Goal: Information Seeking & Learning: Learn about a topic

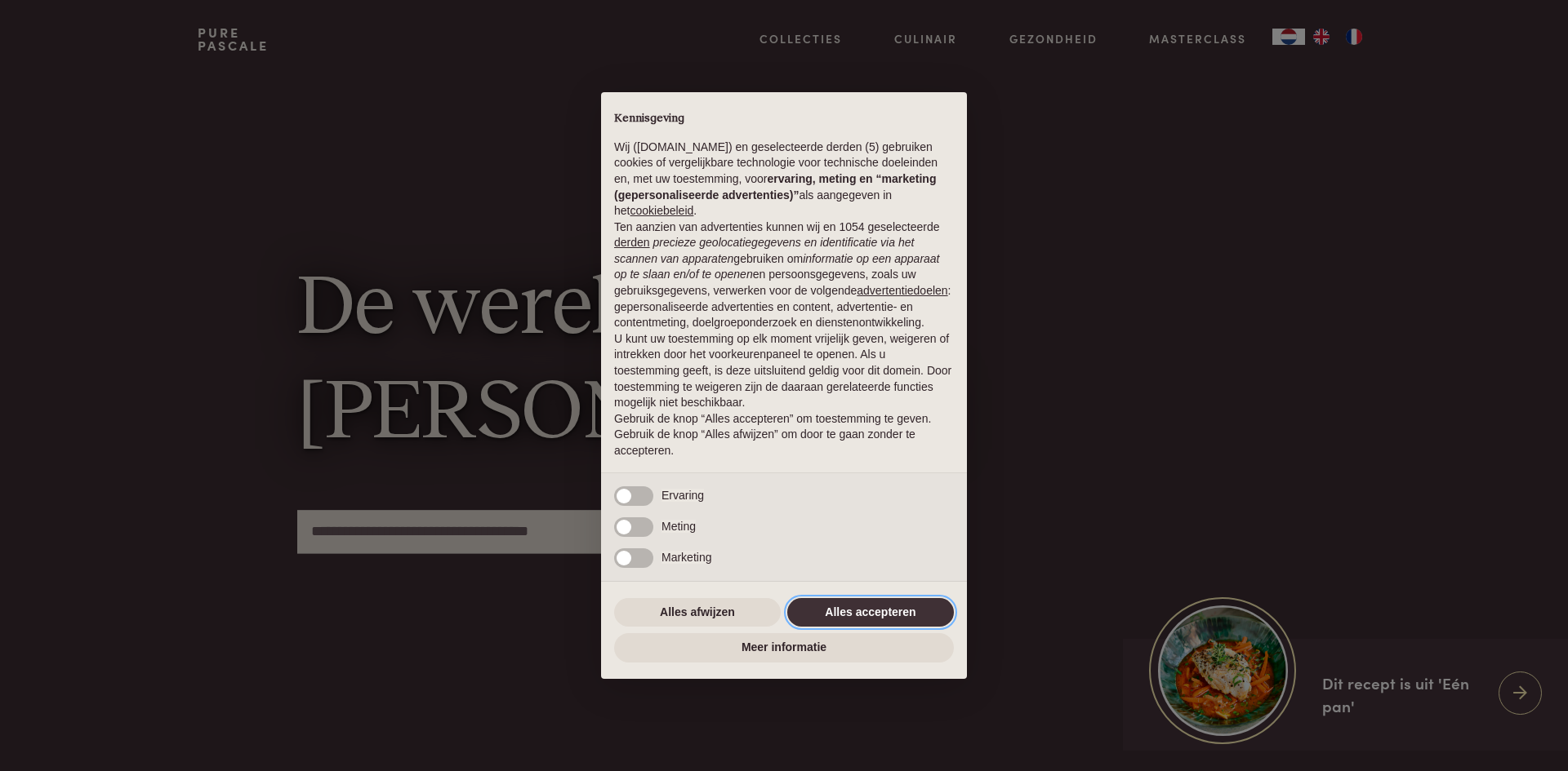
click at [864, 620] on button "Alles accepteren" at bounding box center [870, 613] width 167 height 29
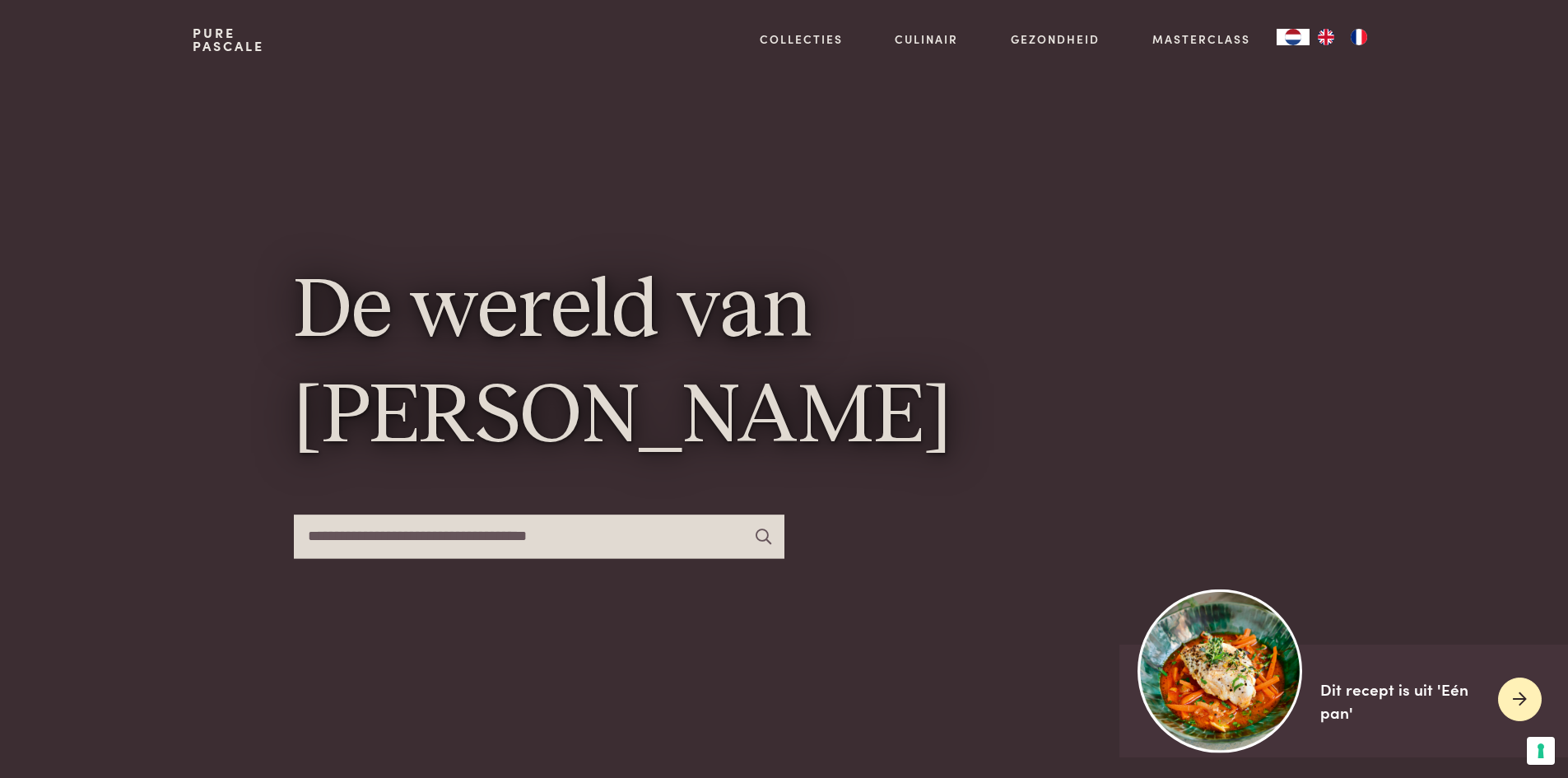
click at [1418, 690] on div "Dit recept is uit 'Eén pan'" at bounding box center [1402, 701] width 164 height 47
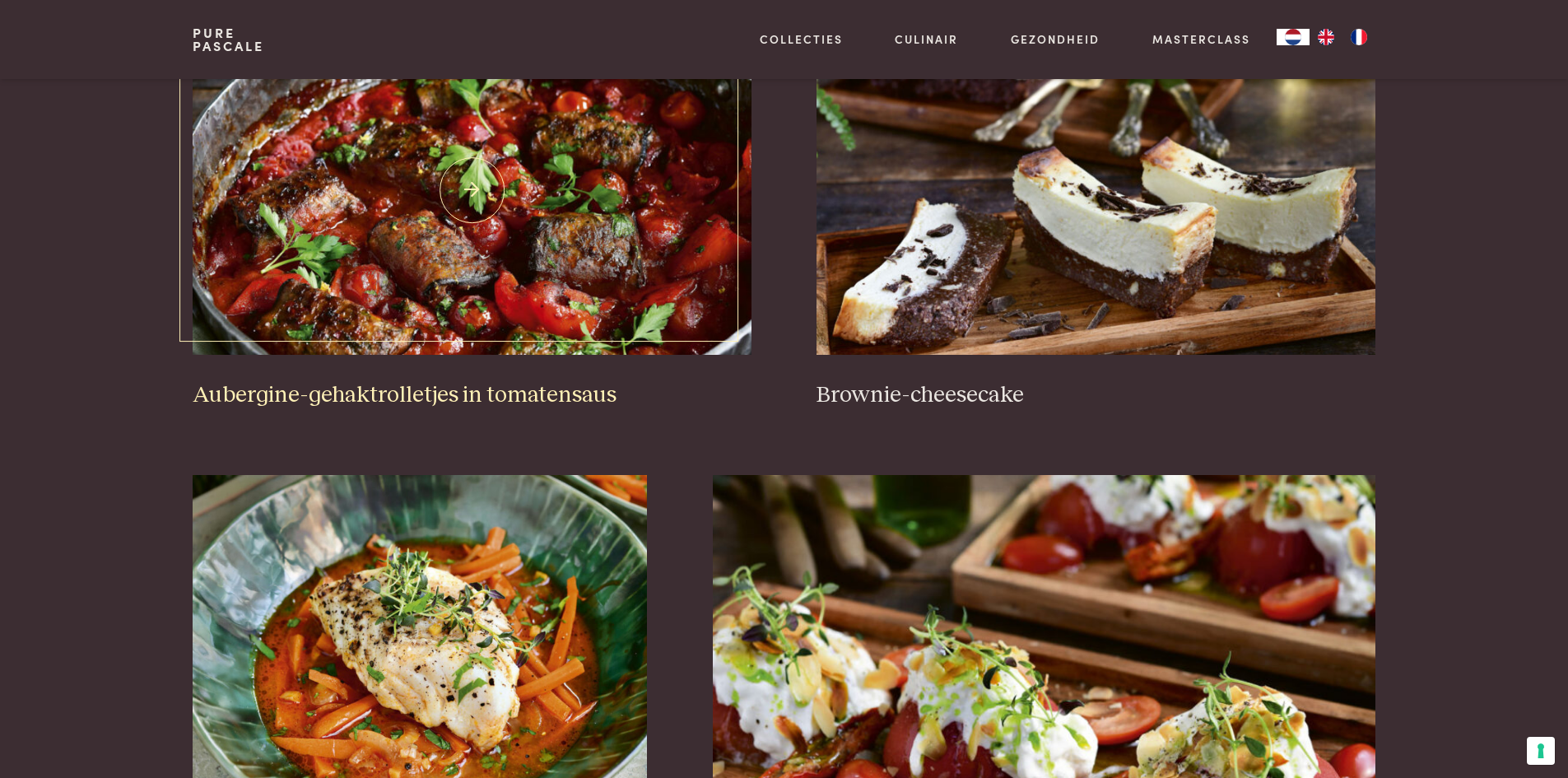
scroll to position [164, 0]
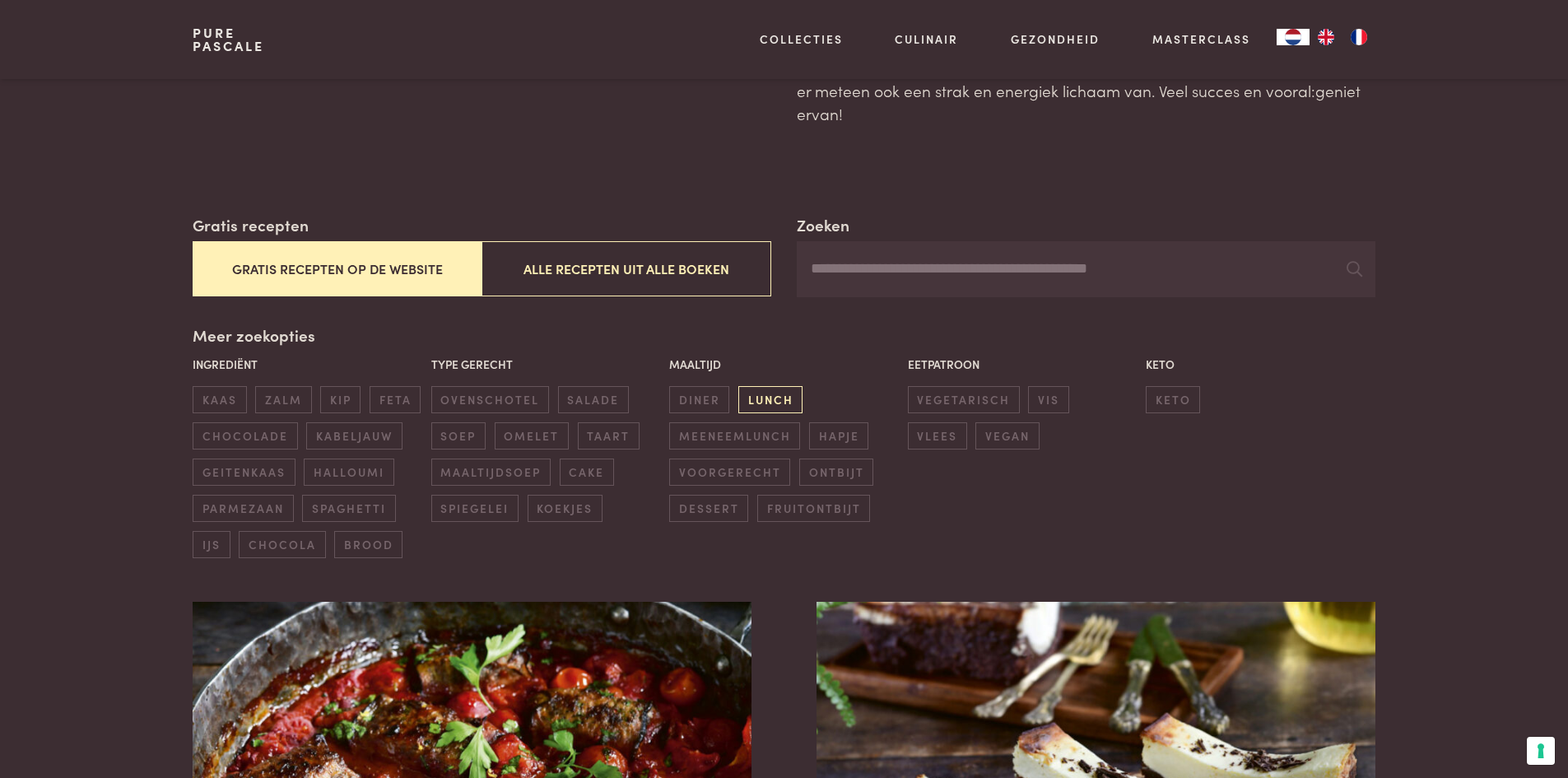
click at [796, 402] on span "lunch" at bounding box center [771, 400] width 64 height 27
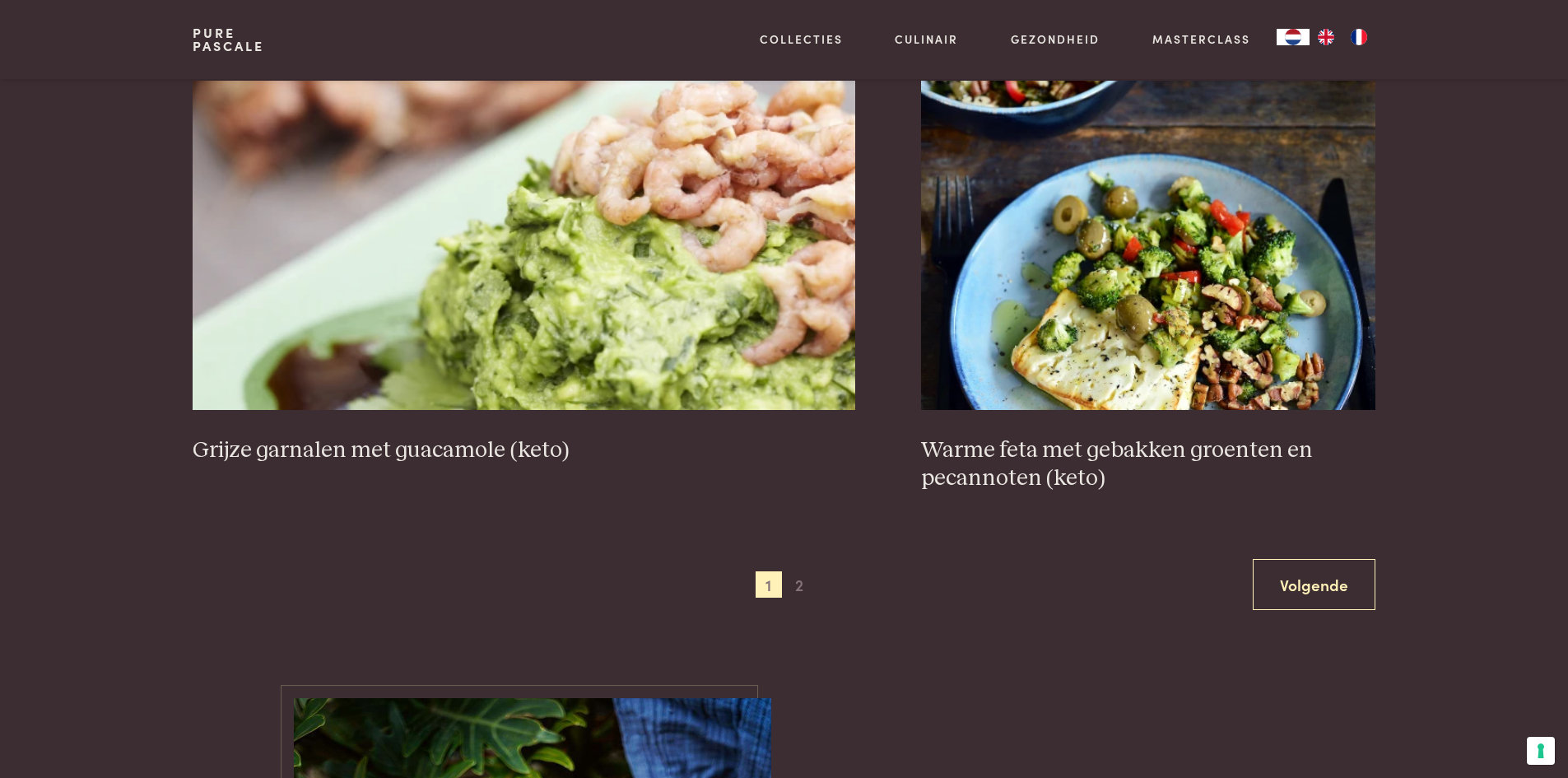
scroll to position [3095, 0]
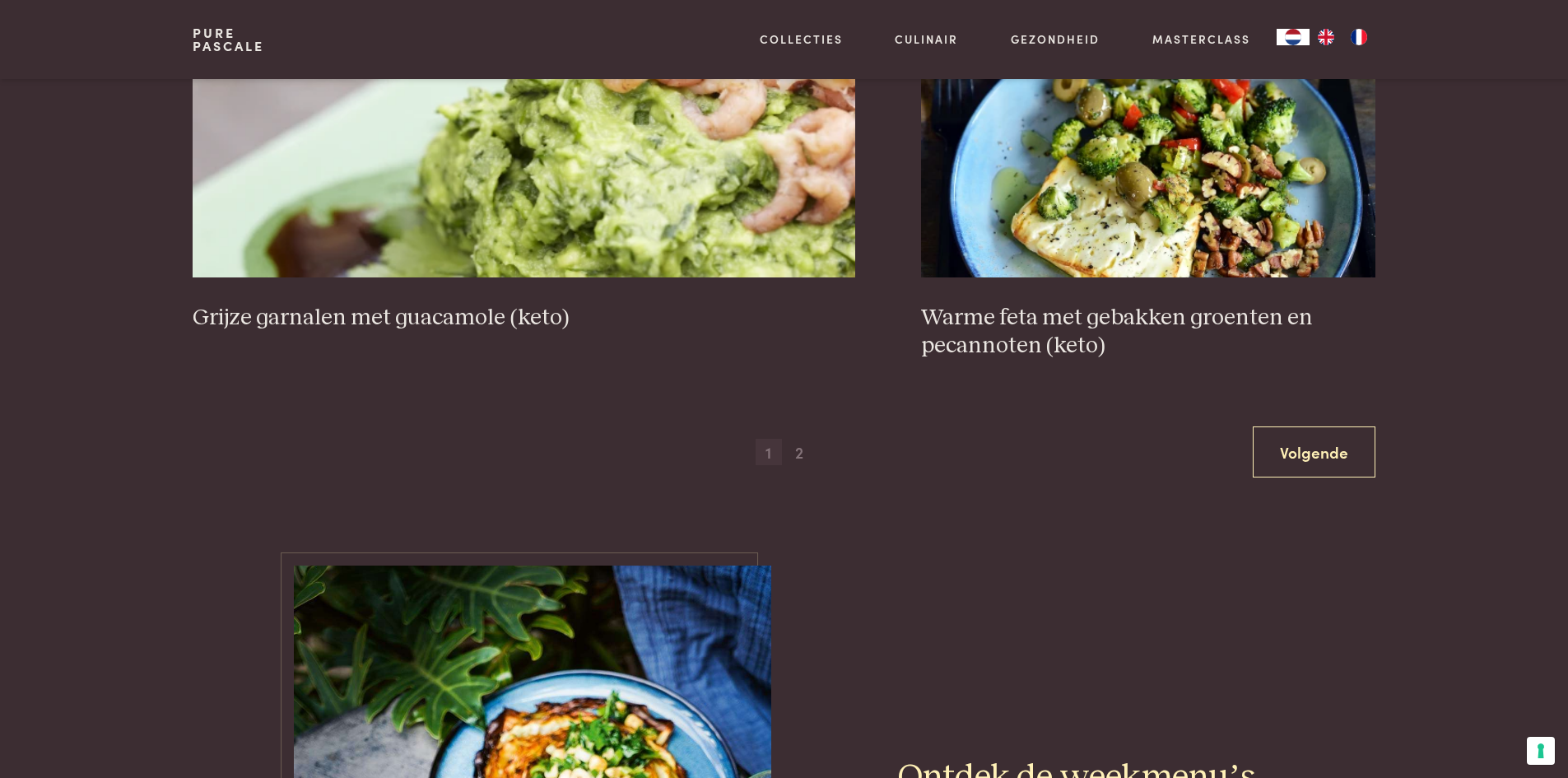
click at [774, 445] on span "1" at bounding box center [768, 451] width 26 height 26
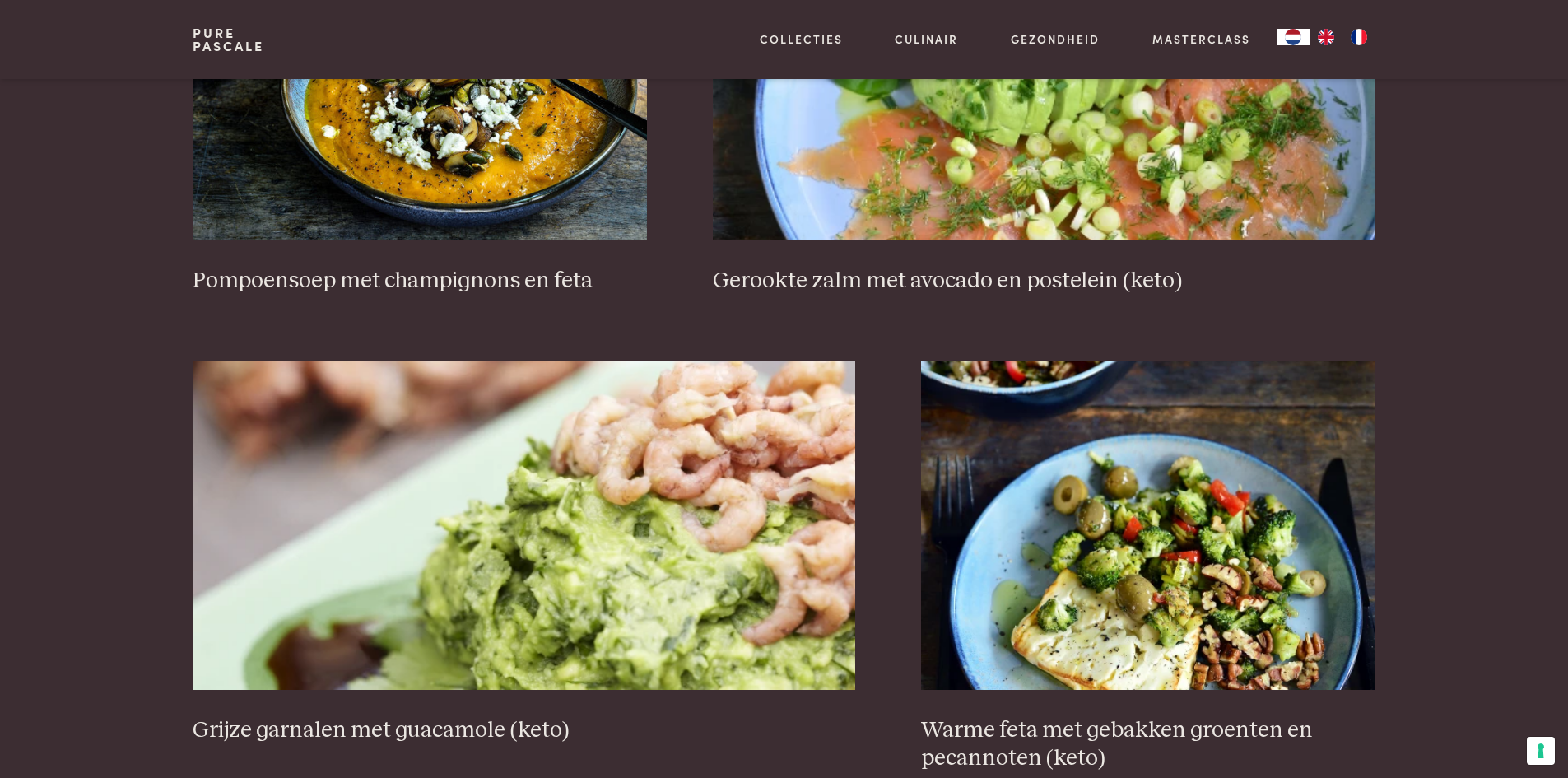
scroll to position [3013, 0]
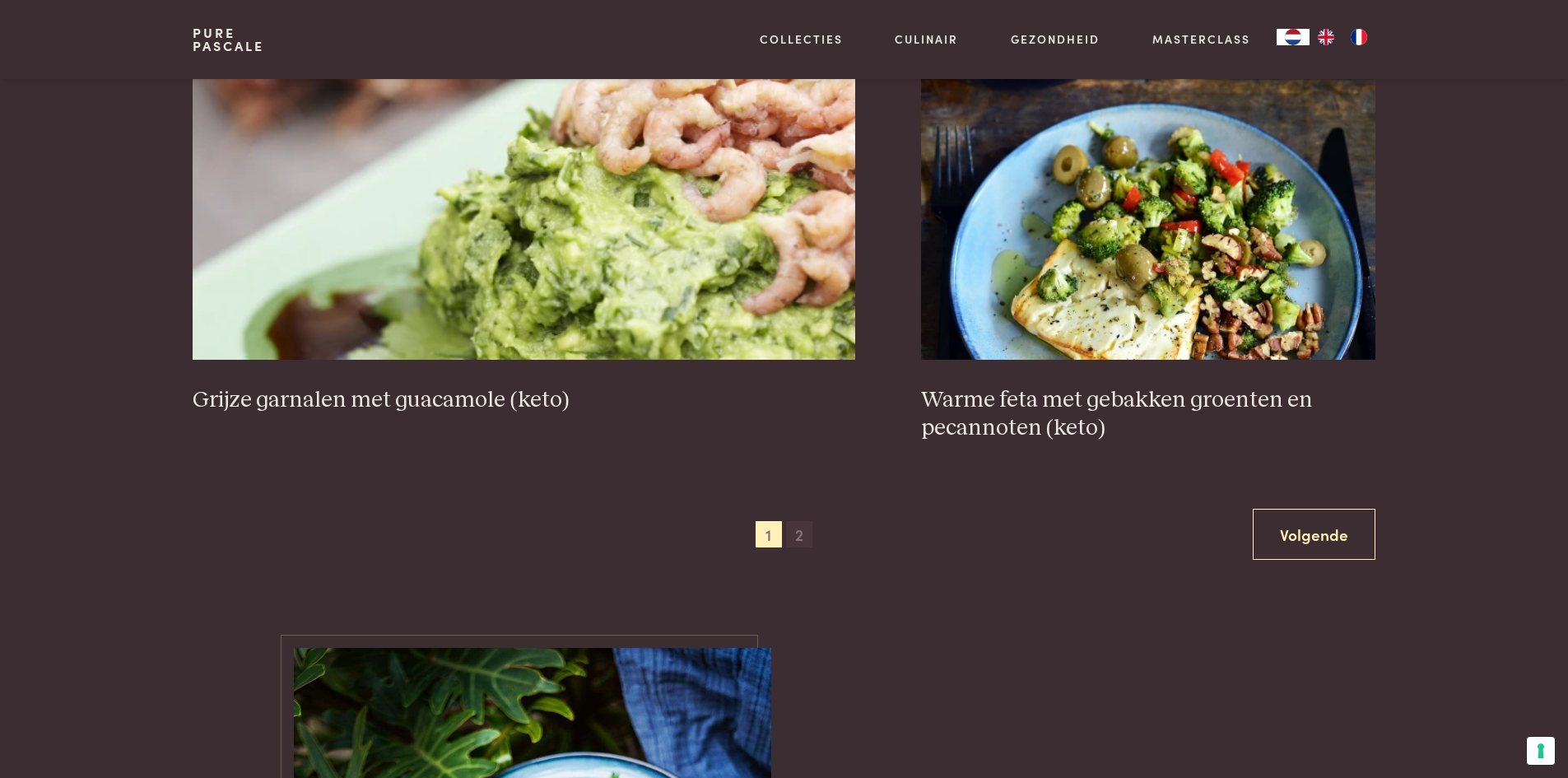
click at [790, 531] on span "2" at bounding box center [799, 534] width 26 height 26
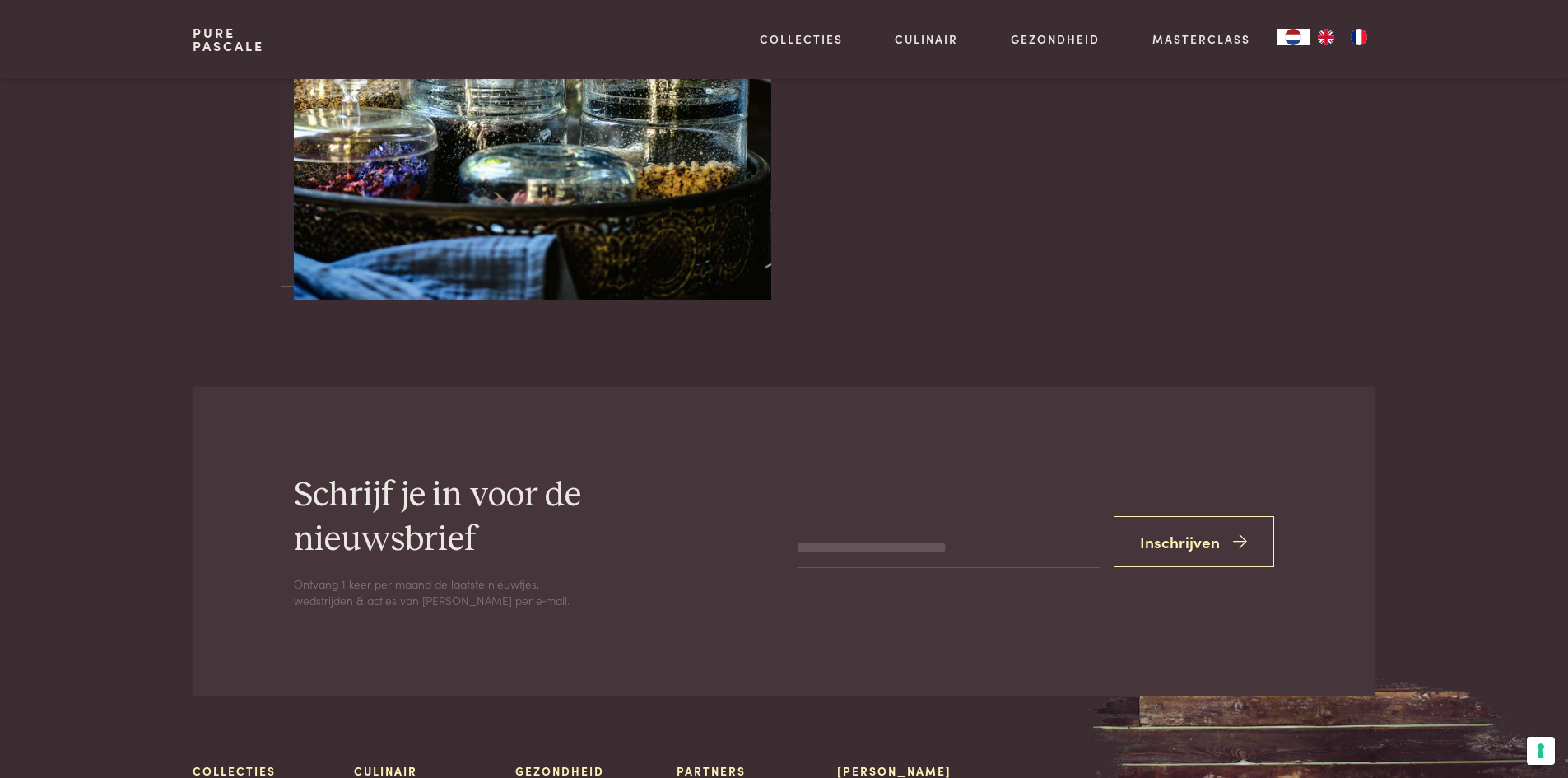
scroll to position [6977, 0]
